Goal: Task Accomplishment & Management: Manage account settings

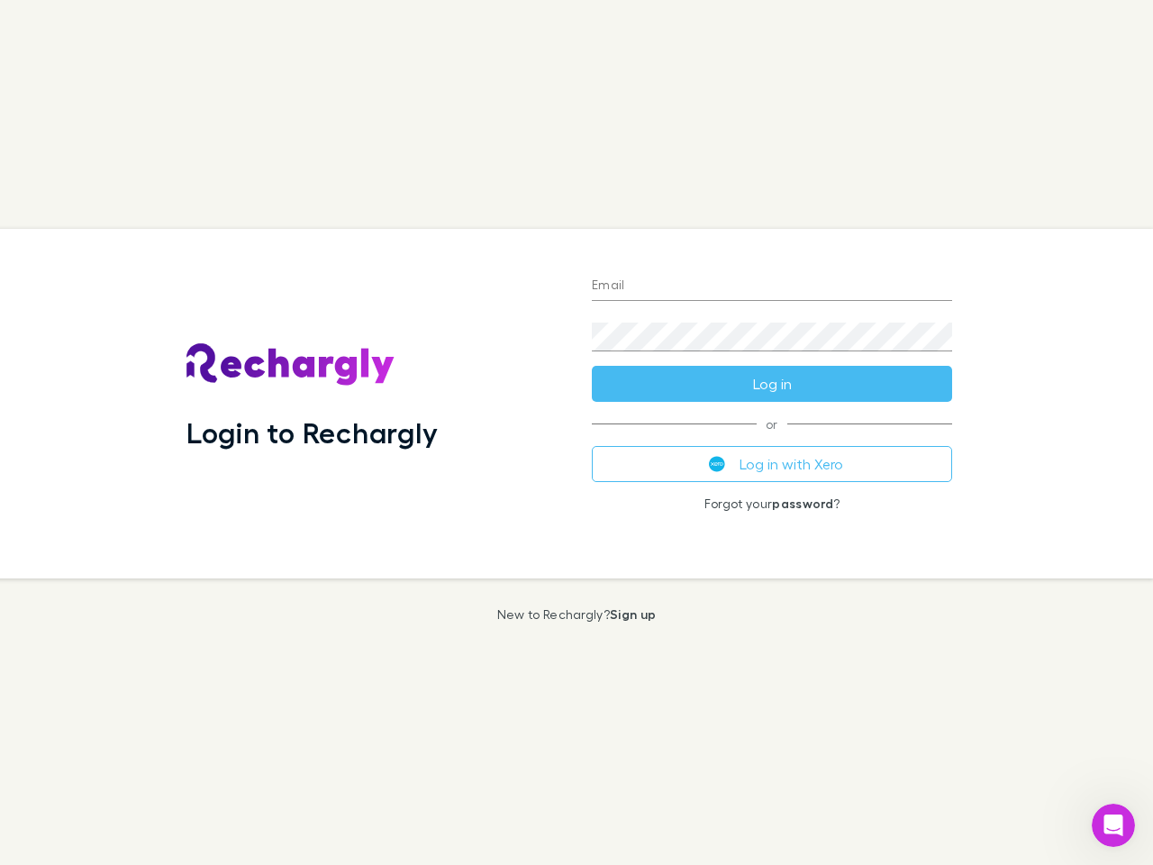
click at [577, 433] on div "Login to Rechargly" at bounding box center [374, 404] width 405 height 350
click at [772, 287] on input "Email" at bounding box center [772, 286] width 360 height 29
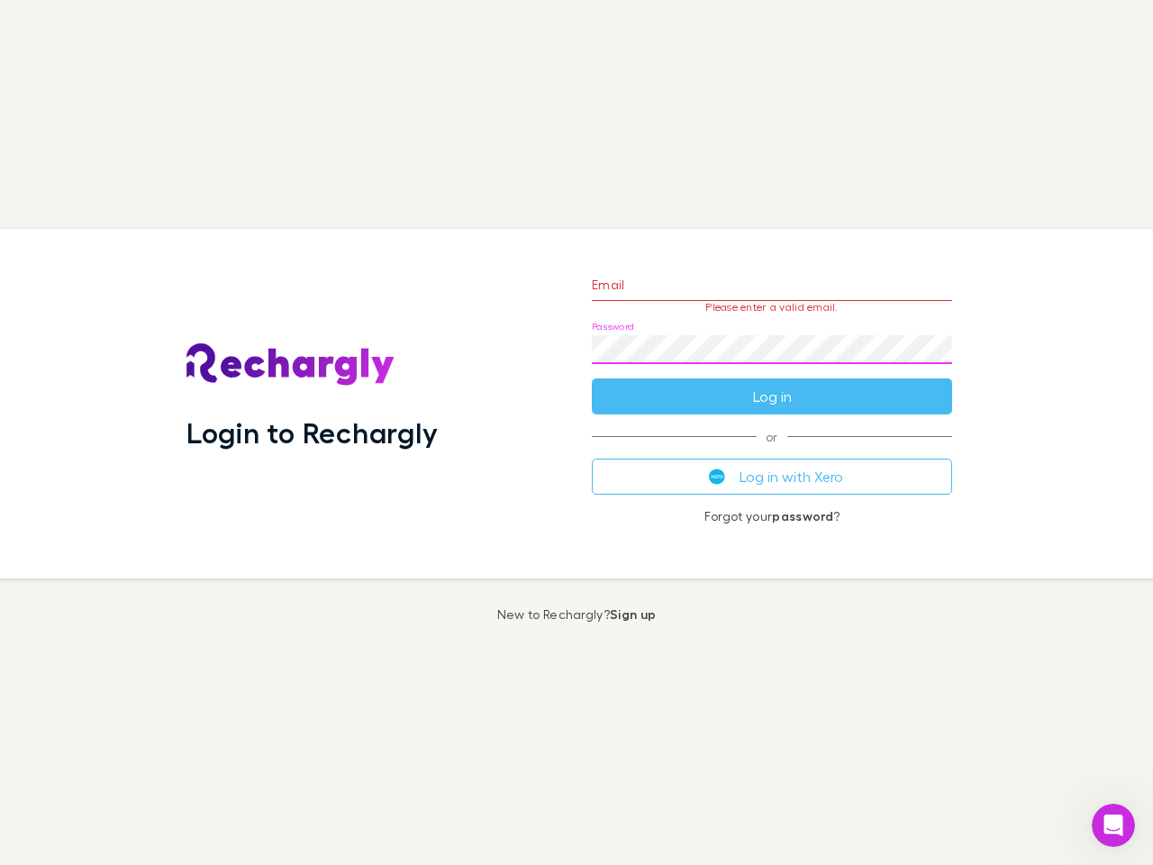
click at [772, 384] on form "Email Please enter a valid email. Password Log in" at bounding box center [772, 336] width 360 height 157
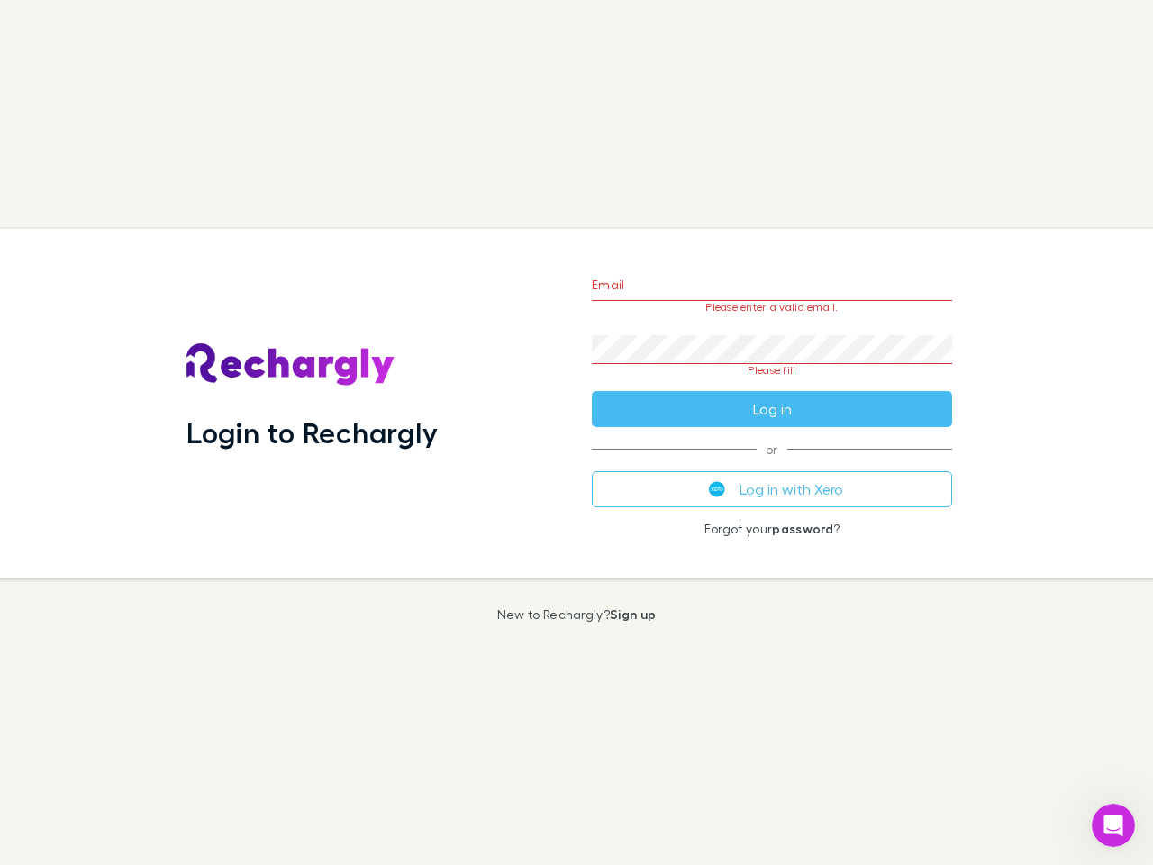
click at [772, 464] on div "Email Please enter a valid email. Password Please fill Log in or Log in with Xe…" at bounding box center [772, 404] width 389 height 350
